Goal: Task Accomplishment & Management: Use online tool/utility

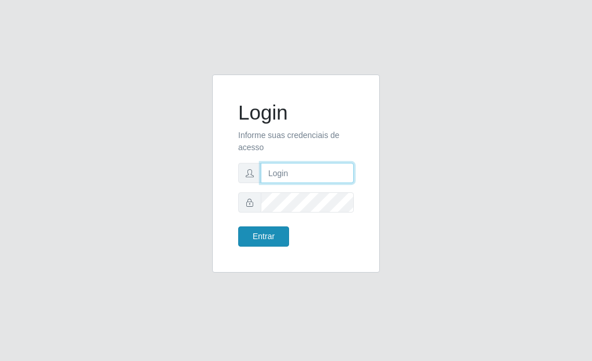
type input "[PERSON_NAME]"
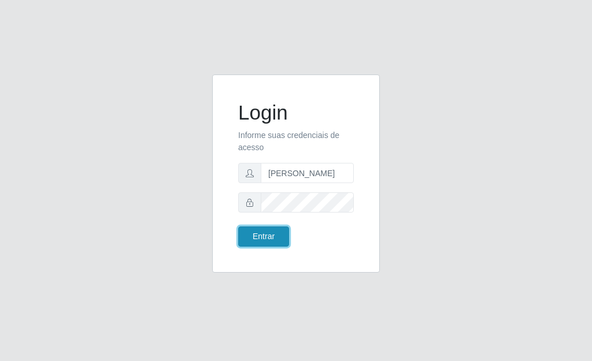
click at [247, 242] on button "Entrar" at bounding box center [263, 237] width 51 height 20
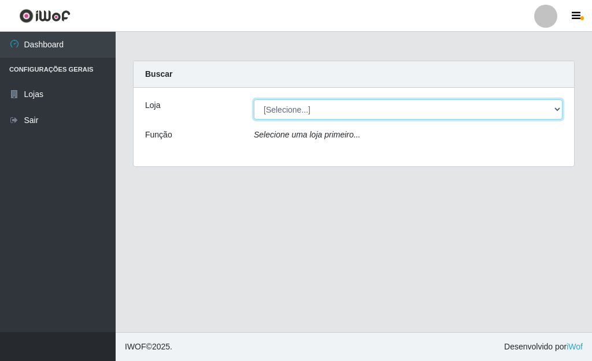
click at [557, 111] on select "[Selecione...] Bemais Supermercados - [GEOGRAPHIC_DATA]" at bounding box center [408, 109] width 309 height 20
select select "249"
click at [254, 99] on select "[Selecione...] Bemais Supermercados - [GEOGRAPHIC_DATA]" at bounding box center [408, 109] width 309 height 20
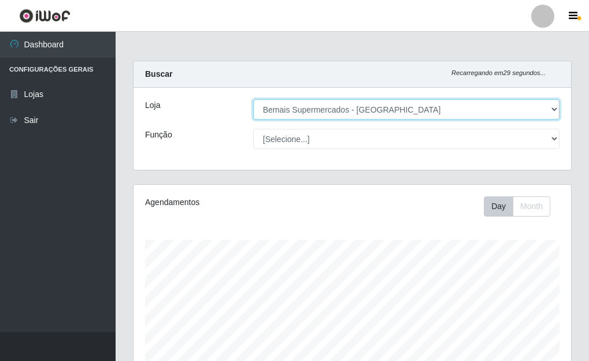
scroll to position [240, 438]
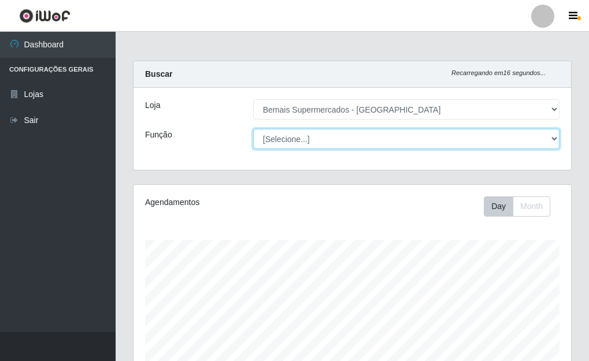
click at [556, 138] on select "[Selecione...] ASG ASG + ASG ++ Auxiliar de Depósito Auxiliar de Depósito + Aux…" at bounding box center [406, 139] width 306 height 20
click at [253, 129] on select "[Selecione...] ASG ASG + ASG ++ Auxiliar de Depósito Auxiliar de Depósito + Aux…" at bounding box center [406, 139] width 306 height 20
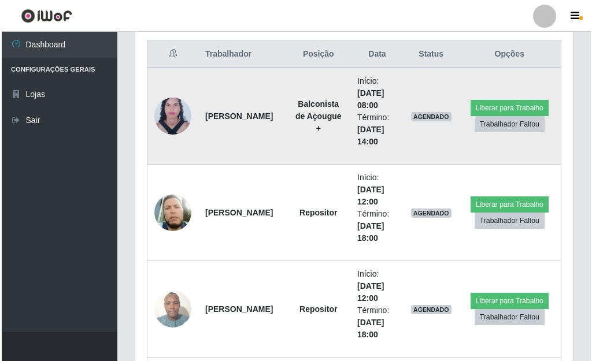
scroll to position [463, 0]
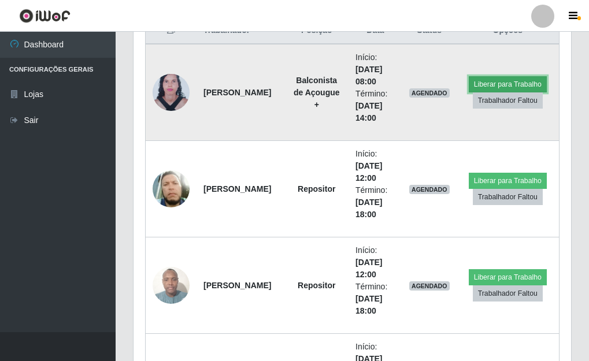
click at [485, 80] on button "Liberar para Trabalho" at bounding box center [508, 84] width 78 height 16
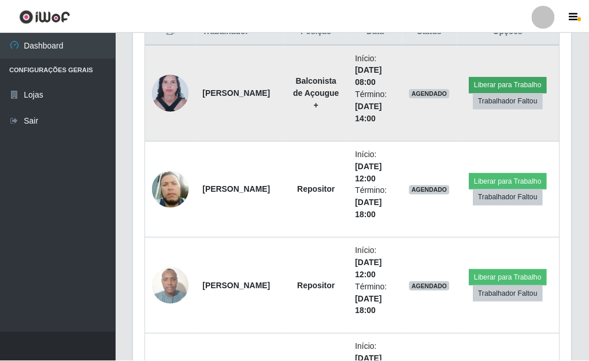
scroll to position [240, 431]
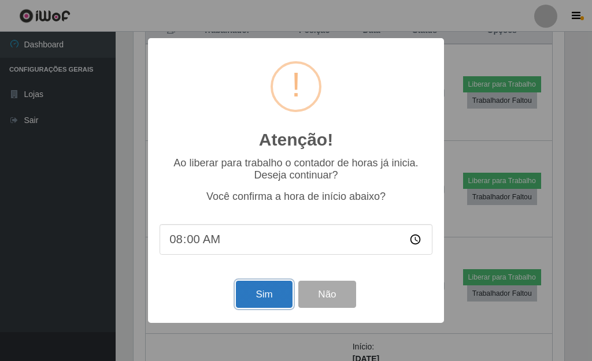
click at [271, 293] on button "Sim" at bounding box center [264, 294] width 56 height 27
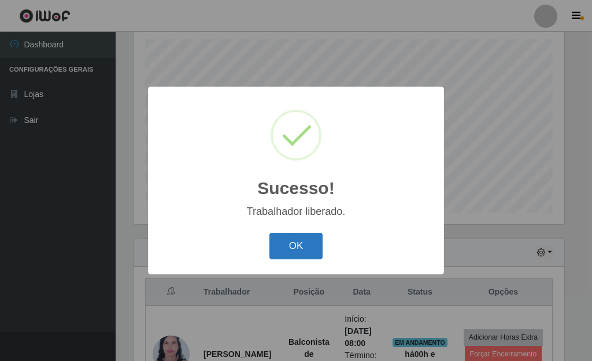
click at [294, 254] on button "OK" at bounding box center [296, 246] width 54 height 27
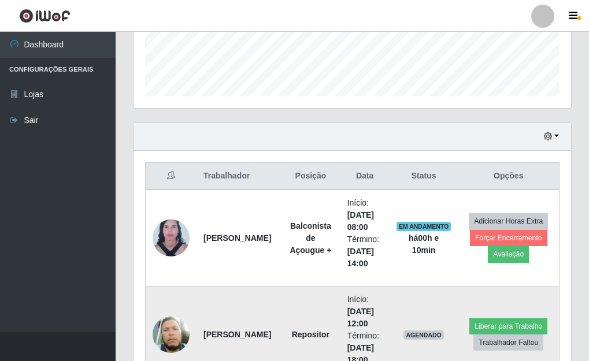
scroll to position [374, 0]
